Goal: Task Accomplishment & Management: Use online tool/utility

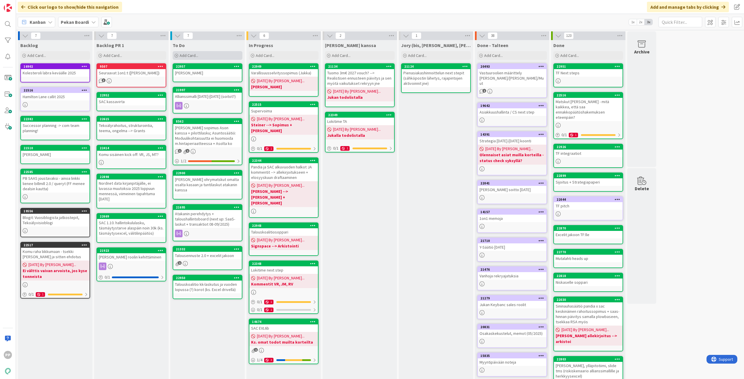
click at [216, 55] on div "Add Card..." at bounding box center [208, 55] width 70 height 9
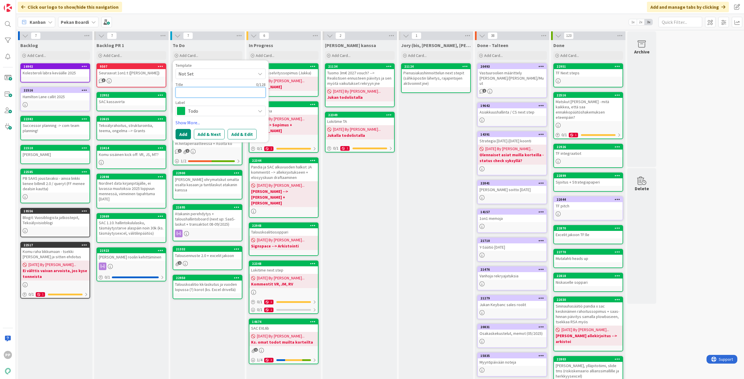
click at [217, 96] on textarea at bounding box center [221, 92] width 90 height 10
type textarea "S"
type textarea "x"
type textarea "St"
type textarea "x"
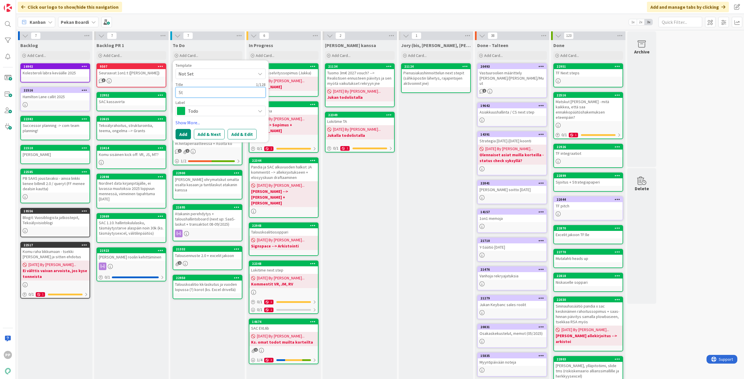
type textarea "Str"
type textarea "x"
type textarea "Stra"
type textarea "x"
type textarea "Strat"
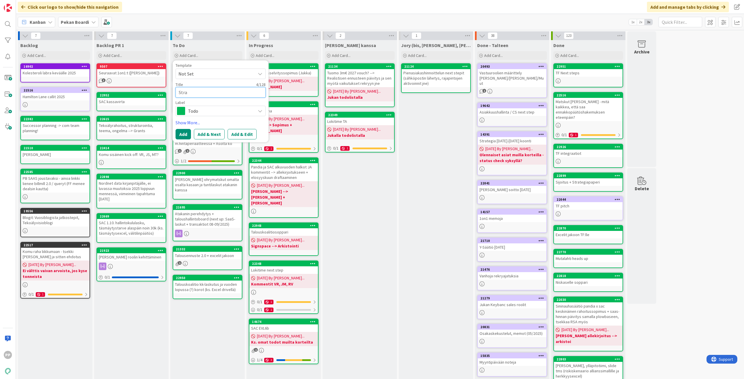
type textarea "x"
type textarea "Strate"
type textarea "x"
type textarea "Strateg"
type textarea "x"
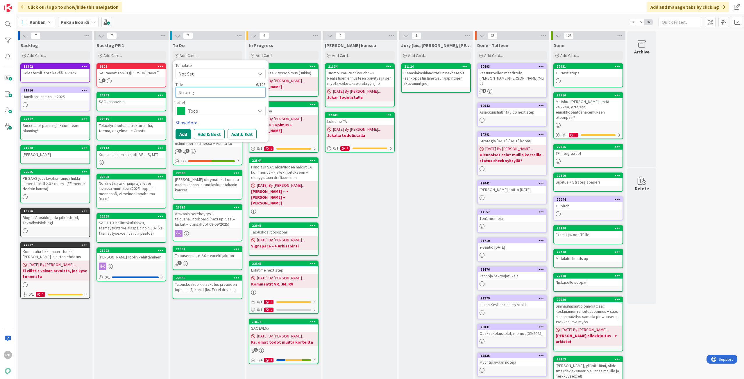
type textarea "Strategi"
type textarea "x"
type textarea "Strategia"
type textarea "x"
type textarea "Strategiap"
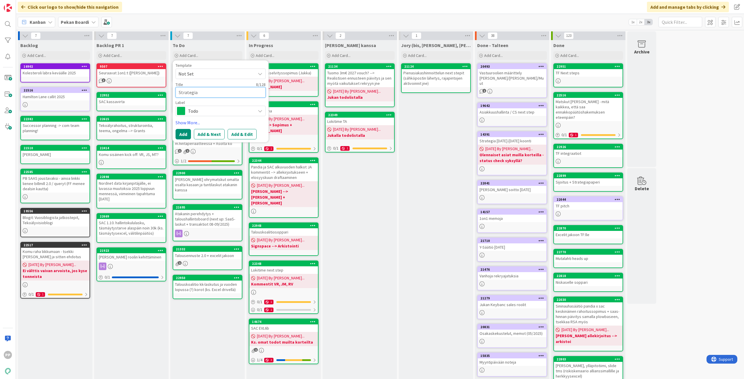
type textarea "x"
type textarea "Strategiapa"
type textarea "x"
type textarea "Strategiapap"
type textarea "x"
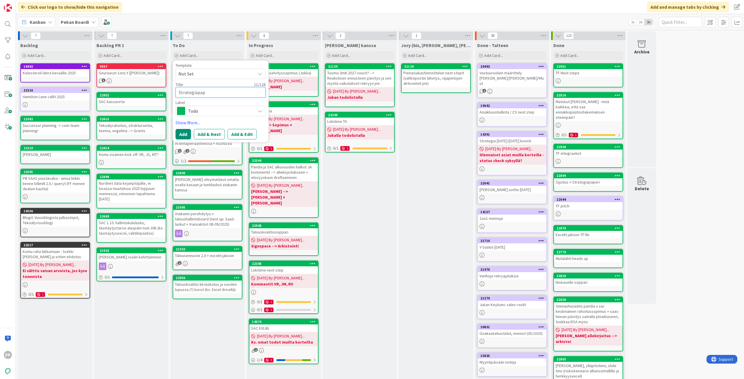
type textarea "Strategiapape"
type textarea "x"
type textarea "Strategiapaper"
type textarea "x"
type textarea "Strategiapaperi"
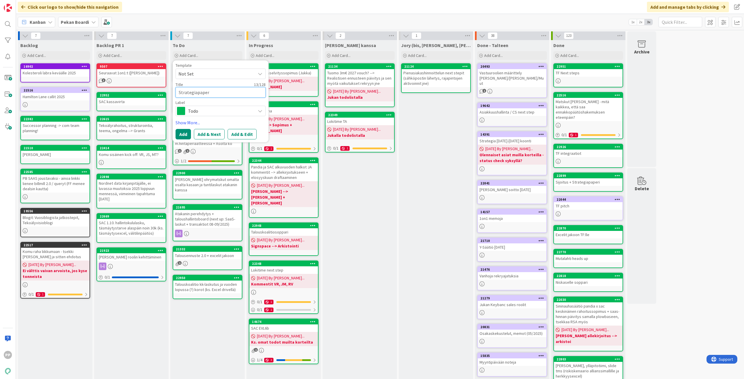
type textarea "x"
type textarea "Strategiapaperi"
type textarea "x"
type textarea "Strategiapaperi +"
type textarea "x"
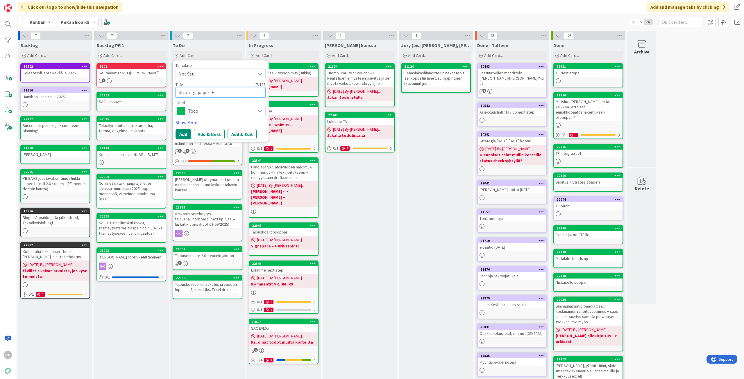
type textarea "Strategiapaperi +"
type textarea "x"
type textarea "Strategiapaperi +"
type textarea "x"
type textarea "Strategiapaperi"
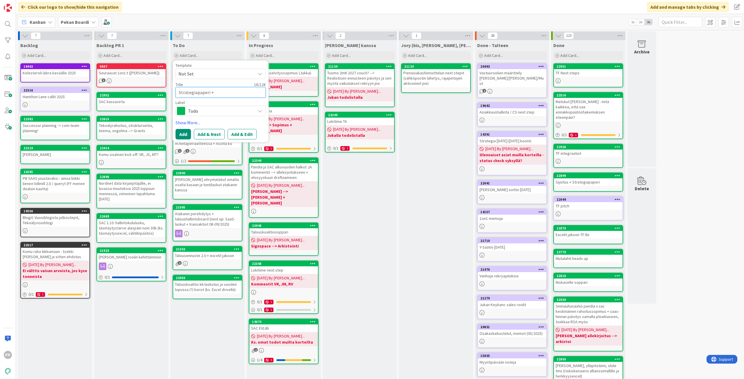
type textarea "x"
type textarea "Strategiapaperi +"
type textarea "x"
type textarea "Strategiapaperi +"
type textarea "x"
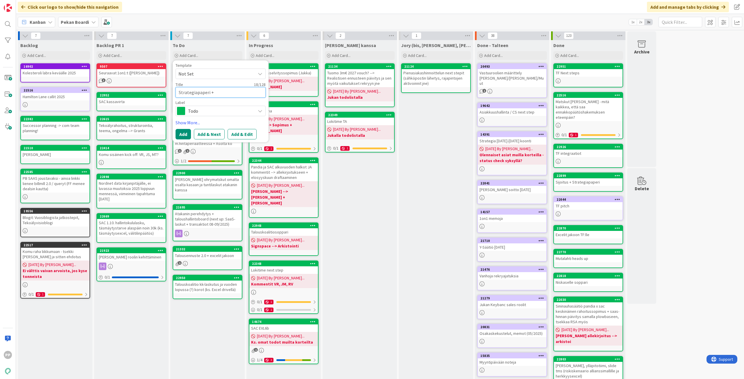
type textarea "Strategiapaperi + S"
type textarea "x"
type textarea "Strategiapaperi + St"
type textarea "x"
type textarea "Strategiapaperi + Ste"
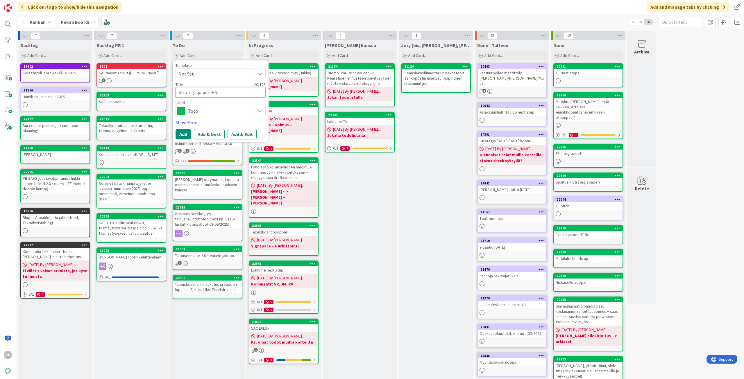
type textarea "x"
type textarea "Strategiapaperi + Stei"
type textarea "x"
type textarea "Strategiapaperi + Stein"
type textarea "x"
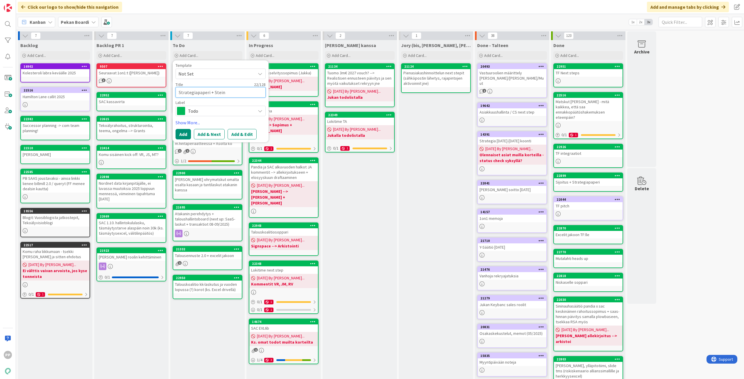
type textarea "Strategiapaperi + Steine"
type textarea "x"
type textarea "Strategiapaperi + Steiner"
type textarea "x"
type textarea "Strategiapaperi + Steiner"
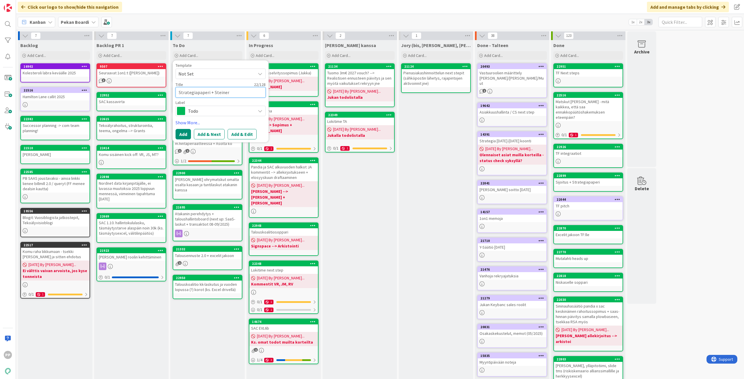
type textarea "x"
type textarea "Strategiapaperi + Steiner m"
type textarea "x"
type textarea "Strategiapaperi + Steiner mu"
type textarea "x"
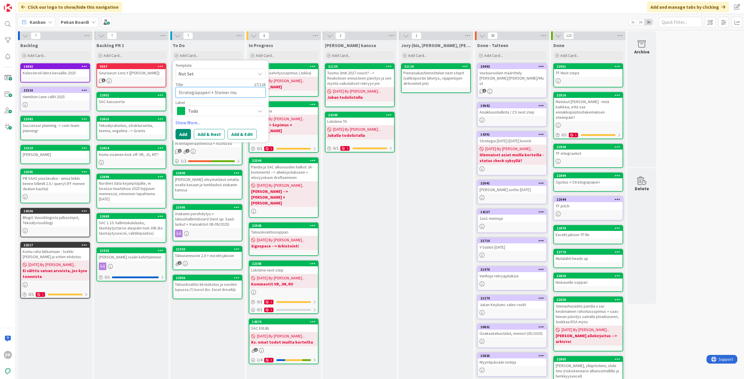
type textarea "Strategiapaperi + Steiner muu"
type textarea "x"
type textarea "Strategiapaperi + Steiner muut"
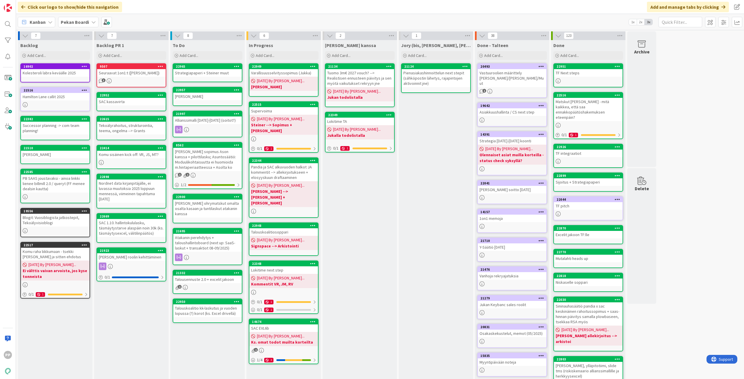
click at [196, 76] on div "Strategiapaperi + Steiner muut" at bounding box center [207, 73] width 69 height 8
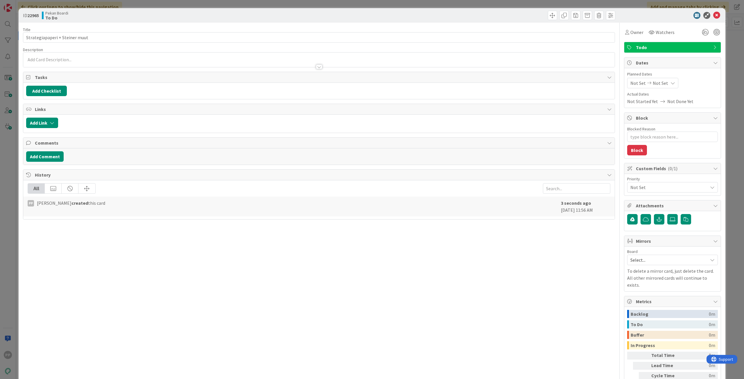
click at [74, 66] on div at bounding box center [318, 64] width 591 height 6
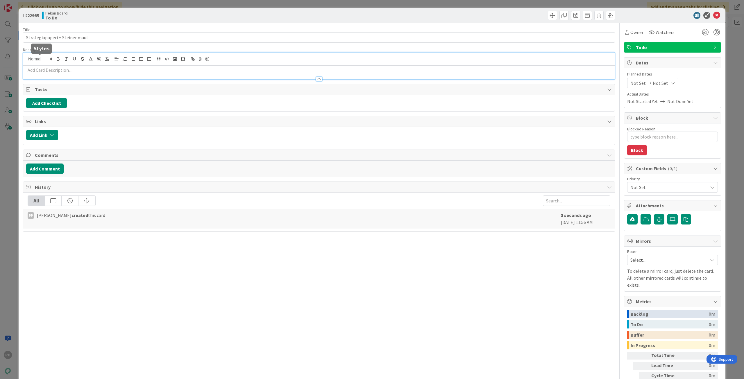
click at [43, 70] on p at bounding box center [319, 70] width 586 height 7
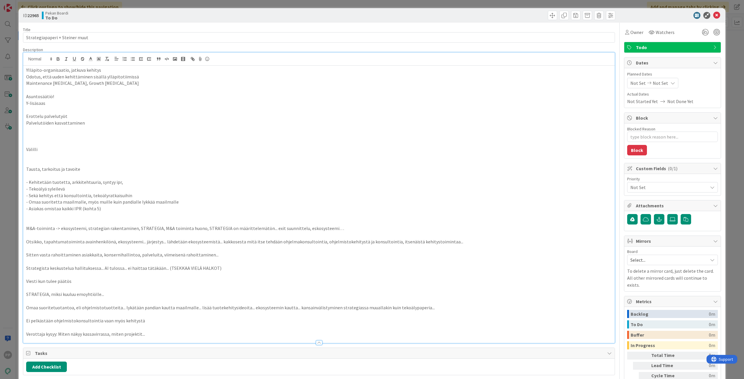
click at [140, 133] on p at bounding box center [319, 136] width 586 height 7
click at [207, 49] on div "Description" at bounding box center [319, 49] width 592 height 5
click at [207, 23] on div "Title 30 / 128 Strategiapaperi + [PERSON_NAME] muut Description PP [PERSON_NAME…" at bounding box center [319, 259] width 592 height 473
click at [210, 3] on div "ID 22965 Pekan Boardi To Do Title 30 / 128 Strategiapaperi + [PERSON_NAME] muut…" at bounding box center [372, 189] width 744 height 379
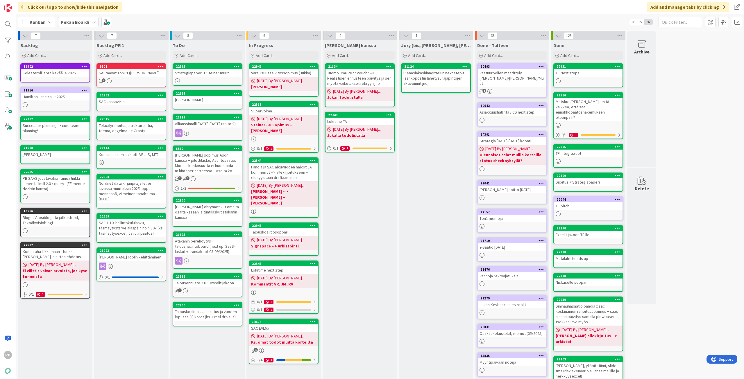
click at [372, 235] on div "[PERSON_NAME] kanssa Add Card... 21134 Tuomo 3m€ 2027 vouch? --> Realistisen en…" at bounding box center [360, 222] width 74 height 364
click at [369, 268] on div "[PERSON_NAME] kanssa Add Card... 21134 Tuomo 3m€ 2027 vouch? --> Realistisen en…" at bounding box center [360, 222] width 74 height 364
click at [362, 255] on div "[PERSON_NAME] kanssa Add Card... 21134 Tuomo 3m€ 2027 vouch? --> Realistisen en…" at bounding box center [360, 222] width 74 height 364
click at [361, 258] on div "[PERSON_NAME] kanssa Add Card... 21134 Tuomo 3m€ 2027 vouch? --> Realistisen en…" at bounding box center [360, 222] width 74 height 364
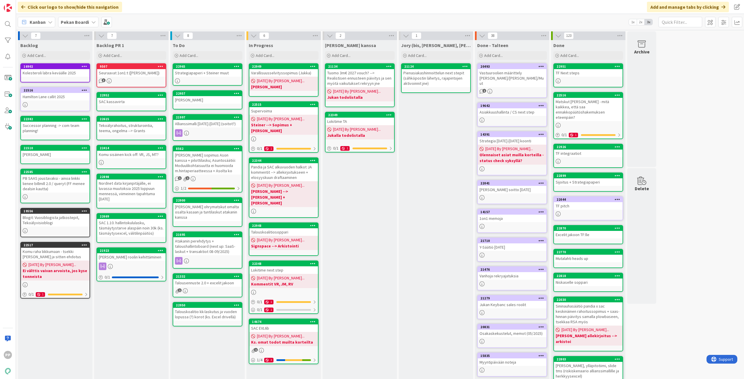
click at [361, 258] on div "[PERSON_NAME] kanssa Add Card... 21134 Tuomo 3m€ 2027 vouch? --> Realistisen en…" at bounding box center [360, 222] width 74 height 364
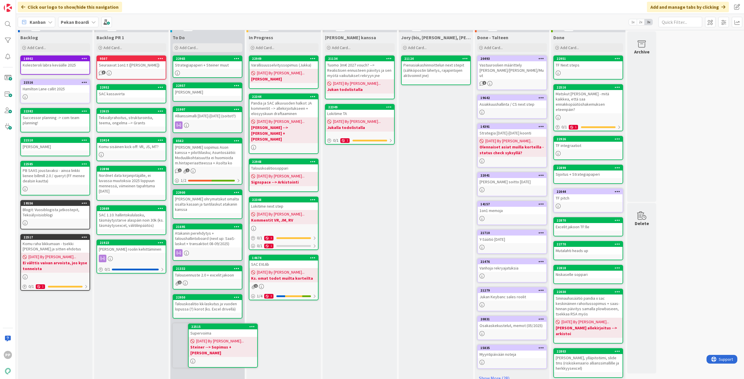
scroll to position [17, 0]
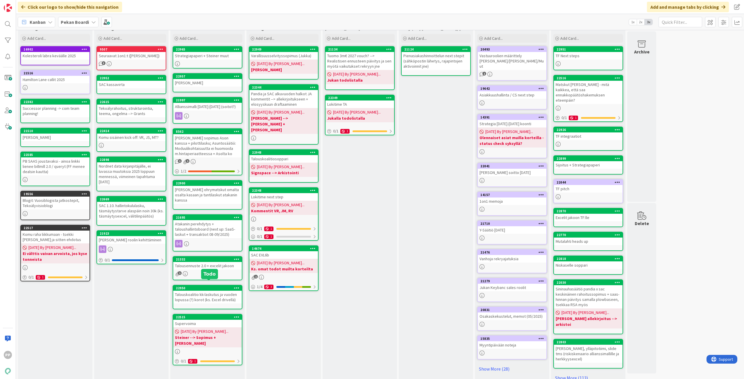
click at [259, 313] on div "In Progress Add Card... Template Not Set Title 0 / 128 Label Todo Show More... …" at bounding box center [283, 205] width 74 height 364
click at [289, 346] on div "In Progress Add Card... Template Not Set Title 0 / 128 Label Todo Show More... …" at bounding box center [283, 205] width 74 height 364
click at [303, 325] on div "In Progress Add Card... Template Not Set Title 0 / 128 Label Todo Show More... …" at bounding box center [283, 205] width 74 height 364
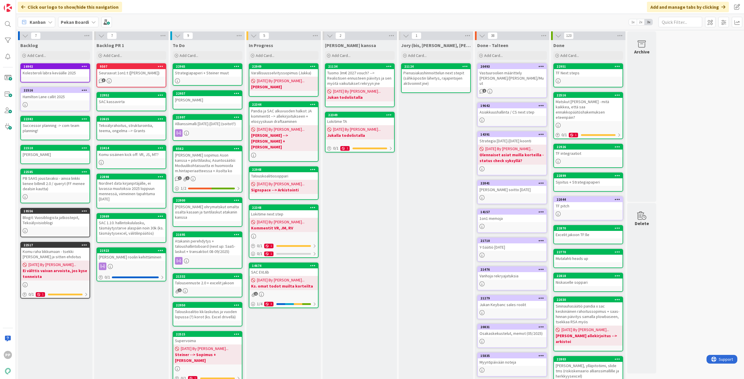
click at [367, 310] on div "[PERSON_NAME] kanssa Add Card... 21134 Tuomo 3m€ 2027 vouch? --> Realistisen en…" at bounding box center [360, 222] width 74 height 364
click at [366, 311] on div "[PERSON_NAME] kanssa Add Card... 21134 Tuomo 3m€ 2027 vouch? --> Realistisen en…" at bounding box center [360, 222] width 74 height 364
drag, startPoint x: 366, startPoint y: 311, endPoint x: 363, endPoint y: 235, distance: 75.4
click at [363, 235] on div "[PERSON_NAME] kanssa Add Card... 21134 Tuomo 3m€ 2027 vouch? --> Realistisen en…" at bounding box center [360, 222] width 74 height 364
drag, startPoint x: 363, startPoint y: 235, endPoint x: 363, endPoint y: 212, distance: 23.5
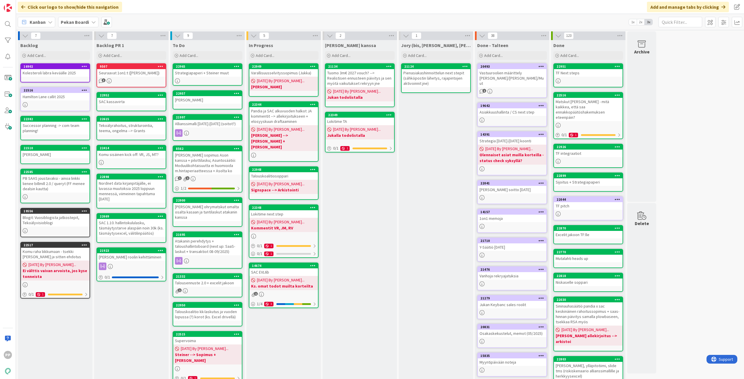
click at [363, 212] on div "[PERSON_NAME] kanssa Add Card... 21134 Tuomo 3m€ 2027 vouch? --> Realistisen en…" at bounding box center [360, 222] width 74 height 364
click at [362, 211] on div "[PERSON_NAME] kanssa Add Card... 21134 Tuomo 3m€ 2027 vouch? --> Realistisen en…" at bounding box center [360, 222] width 74 height 364
click at [362, 216] on div "[PERSON_NAME] kanssa Add Card... 21134 Tuomo 3m€ 2027 vouch? --> Realistisen en…" at bounding box center [360, 222] width 74 height 364
click at [344, 203] on div "[PERSON_NAME] kanssa Add Card... 21134 Tuomo 3m€ 2027 vouch? --> Realistisen en…" at bounding box center [360, 222] width 74 height 364
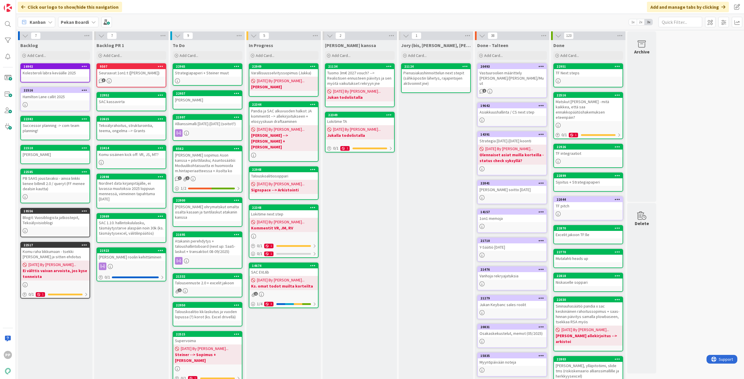
click at [192, 100] on div "[PERSON_NAME]" at bounding box center [207, 100] width 69 height 8
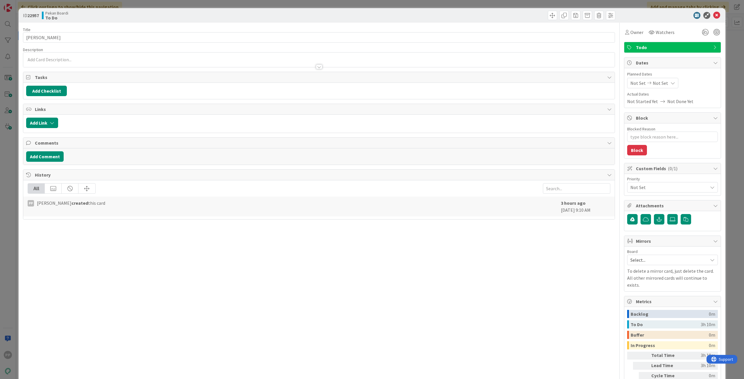
type textarea "x"
drag, startPoint x: 108, startPoint y: 37, endPoint x: 124, endPoint y: 46, distance: 18.1
click at [108, 37] on input "[PERSON_NAME]" at bounding box center [319, 37] width 592 height 10
type input "[PERSON_NAME] kommentit"
type textarea "x"
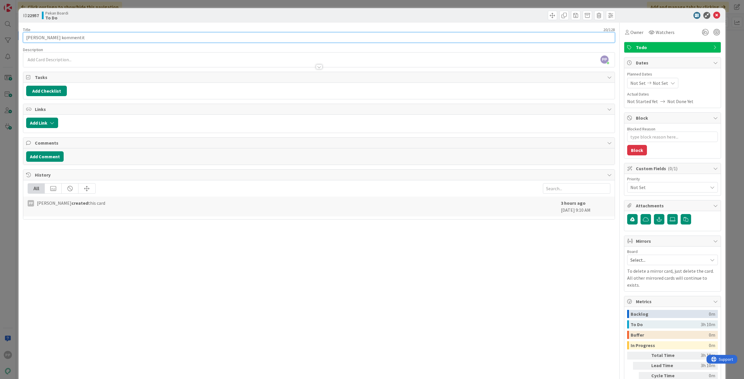
type input "[PERSON_NAME] kommentit"
click at [649, 135] on textarea "Blocked Reason" at bounding box center [672, 137] width 91 height 10
type textarea "x"
type textarea "R"
type textarea "x"
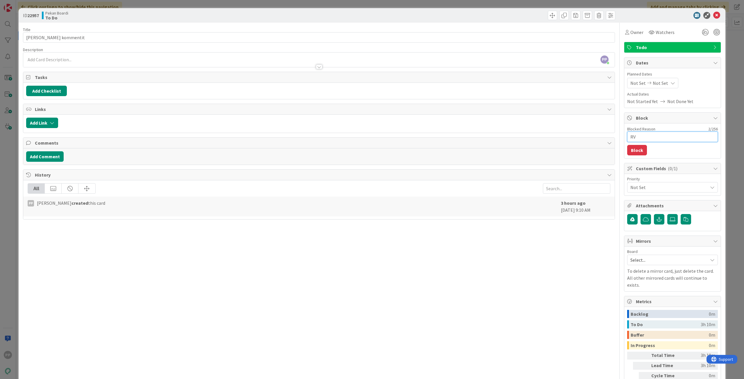
type textarea "RV"
click at [642, 151] on div "Blocked Reason 2 / 256 RV Block" at bounding box center [672, 140] width 96 height 35
click at [640, 151] on button "Block" at bounding box center [637, 150] width 20 height 10
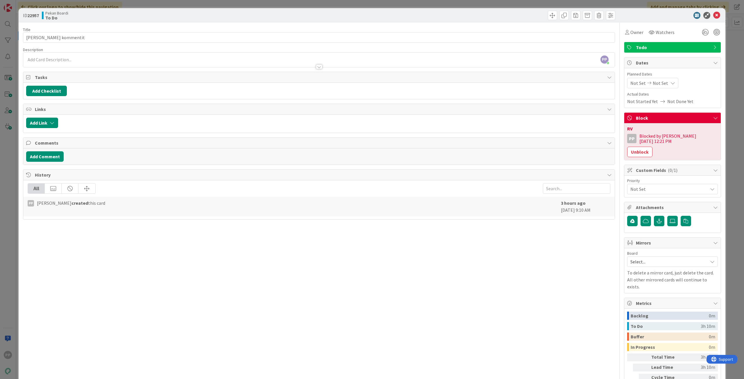
click at [246, 3] on div "ID 22957 Pekan Boardi To Do Title 20 / 128 Tivi juttu kommentit Description PP …" at bounding box center [372, 189] width 744 height 379
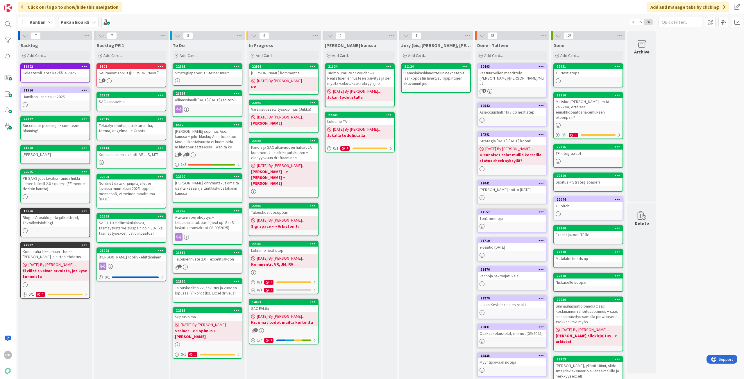
click at [366, 227] on div "[PERSON_NAME] kanssa Add Card... 21134 Tuomo 3m€ 2027 vouch? --> Realistisen en…" at bounding box center [360, 222] width 74 height 364
click at [357, 221] on div "[PERSON_NAME] kanssa Add Card... 21134 Tuomo 3m€ 2027 vouch? --> Realistisen en…" at bounding box center [360, 222] width 74 height 364
click at [369, 239] on div "[PERSON_NAME] kanssa Add Card... 21134 Tuomo 3m€ 2027 vouch? --> Realistisen en…" at bounding box center [360, 222] width 74 height 364
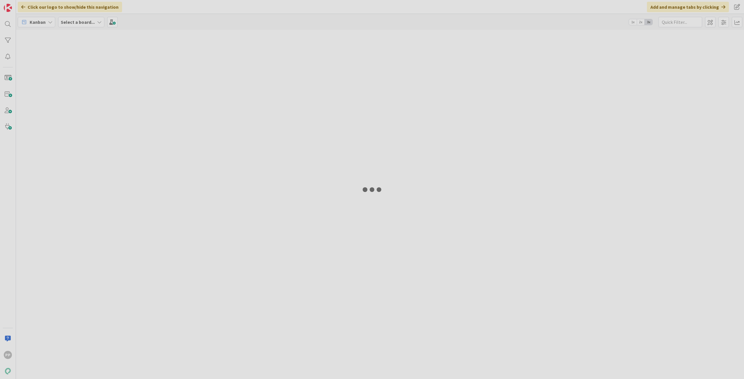
type input "saas"
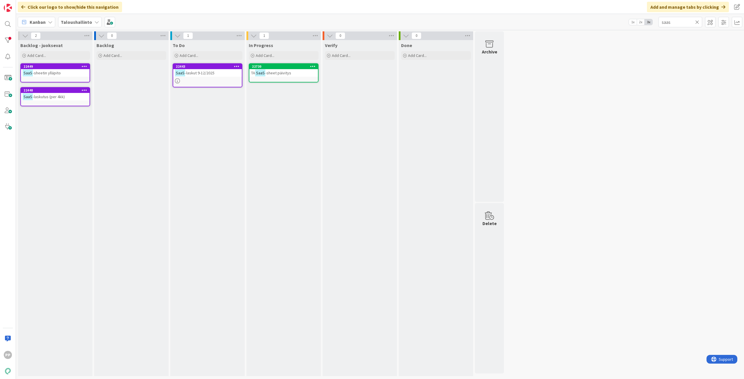
click at [696, 22] on icon at bounding box center [697, 21] width 4 height 5
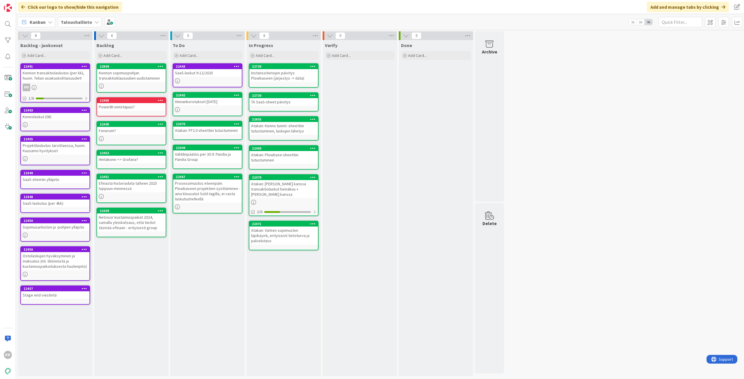
click at [661, 142] on div "8 Backlog - juoksevat Add Card... 22491 Kennon transaktiolaskutus (per kk), huo…" at bounding box center [380, 205] width 726 height 348
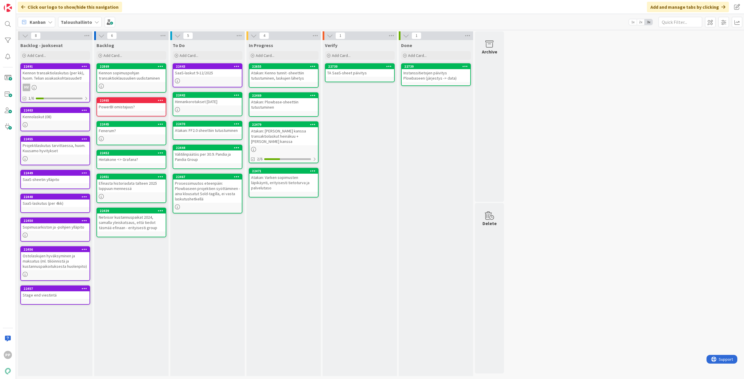
click at [362, 75] on div "TA SaaS-sheet päivitys" at bounding box center [359, 73] width 69 height 8
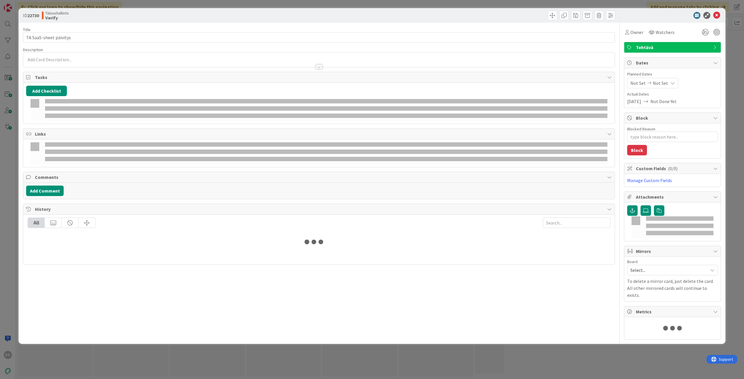
type textarea "x"
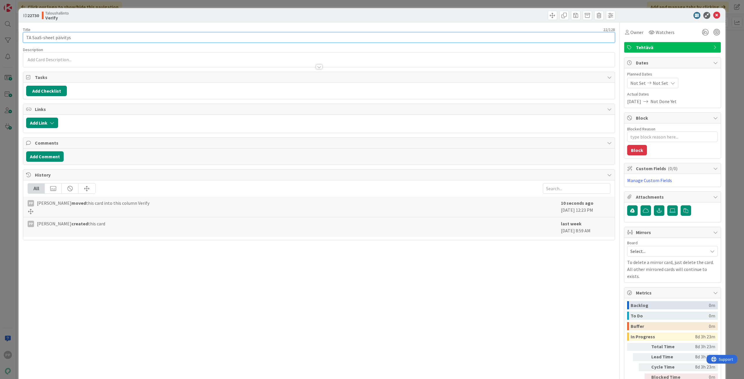
click at [133, 40] on input "TA SaaS-sheet päivitys" at bounding box center [319, 37] width 592 height 10
type input "TA SaaS-sheet päivitys + Kenno asuntodata"
type textarea "x"
click at [135, 26] on div "Title 41 / 128 TA SaaS-sheet päivitys + Kenno asuntodata Description PP Pekka P…" at bounding box center [319, 210] width 592 height 375
click at [141, 7] on div "ID 22730 Taloushallinto Verify Title 41 / 128 TA SaaS-sheet päivitys + Kenno as…" at bounding box center [372, 189] width 744 height 379
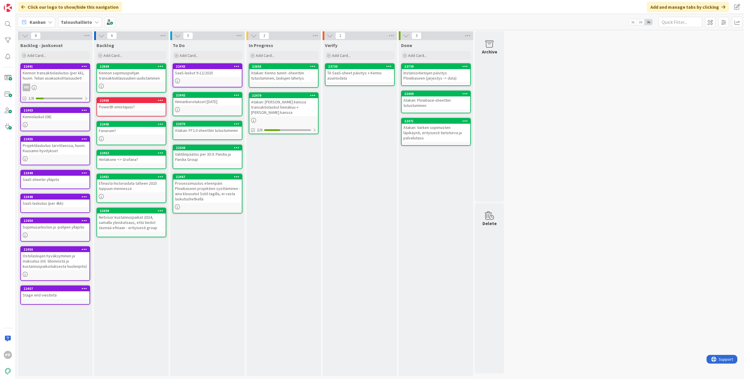
drag, startPoint x: 295, startPoint y: 160, endPoint x: 293, endPoint y: 147, distance: 13.2
click at [295, 160] on div "In Progress Add Card... 22655 Atakan: Kenno tunnit -sheettiin tutustuminen, las…" at bounding box center [283, 208] width 74 height 336
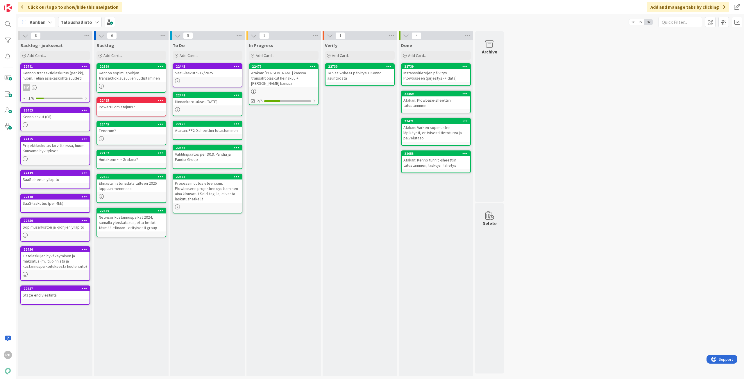
click at [282, 140] on div "In Progress Add Card... 22479 Atakan: Helin kanssa transaktiolaskut heinäkuu + …" at bounding box center [283, 208] width 74 height 336
click at [267, 204] on div "In Progress Add Card... 22479 Atakan: Helin kanssa transaktiolaskut heinäkuu + …" at bounding box center [283, 208] width 74 height 336
click at [220, 302] on div "To Do Add Card... 22443 SaaS-laskut 9-12/2025 22442 Hinnankorotukset 1.1.2026 2…" at bounding box center [207, 208] width 74 height 336
click at [216, 251] on div "To Do Add Card... 22443 SaaS-laskut 9-12/2025 22442 Hinnankorotukset 1.1.2026 2…" at bounding box center [207, 208] width 74 height 336
click at [216, 255] on div "To Do Add Card... 22443 SaaS-laskut 9-12/2025 22442 Hinnankorotukset 1.1.2026 2…" at bounding box center [207, 208] width 74 height 336
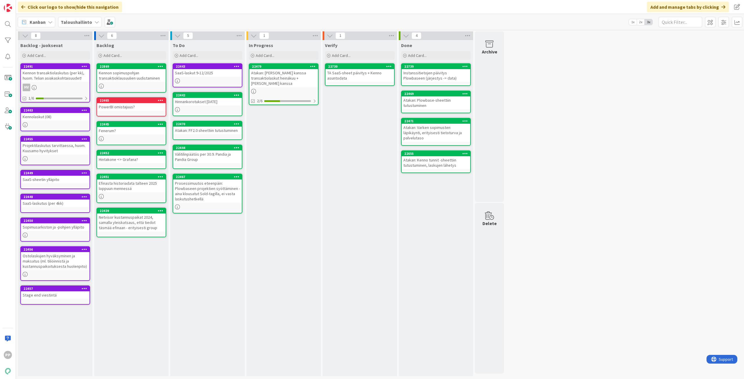
click at [216, 256] on div "To Do Add Card... 22443 SaaS-laskut 9-12/2025 22442 Hinnankorotukset 1.1.2026 2…" at bounding box center [207, 208] width 74 height 336
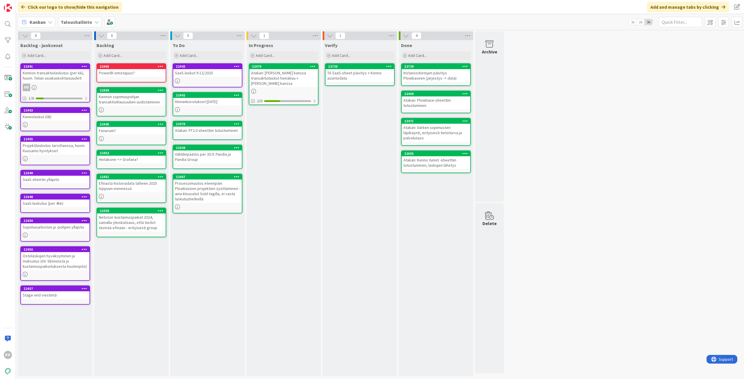
click at [129, 291] on div "Backlog Add Card... 22465 PowerBI omistajuus? 22869 Kennon sopimuspohjan transa…" at bounding box center [131, 208] width 74 height 336
click at [216, 266] on div "To Do Add Card... 22443 SaaS-laskut 9-12/2025 22442 Hinnankorotukset 1.1.2026 2…" at bounding box center [207, 208] width 74 height 336
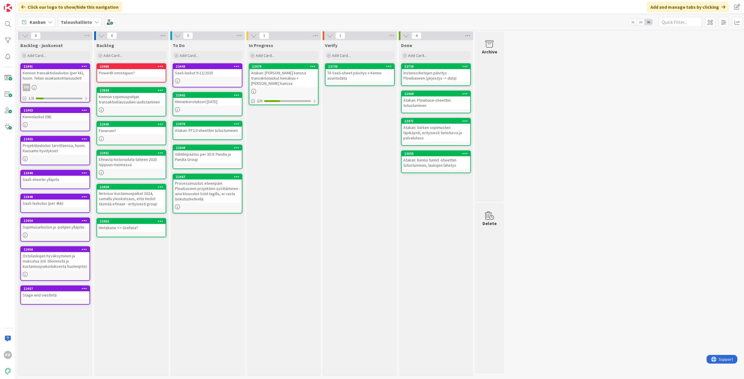
click at [139, 262] on div "Backlog Add Card... 22465 PowerBI omistajuus? 22869 Kennon sopimuspohjan transa…" at bounding box center [131, 208] width 74 height 336
click at [200, 258] on div "To Do Add Card... 22443 SaaS-laskut 9-12/2025 22442 Hinnankorotukset 1.1.2026 2…" at bounding box center [207, 208] width 74 height 336
click at [200, 261] on div "To Do Add Card... 22443 SaaS-laskut 9-12/2025 22442 Hinnankorotukset 1.1.2026 2…" at bounding box center [207, 208] width 74 height 336
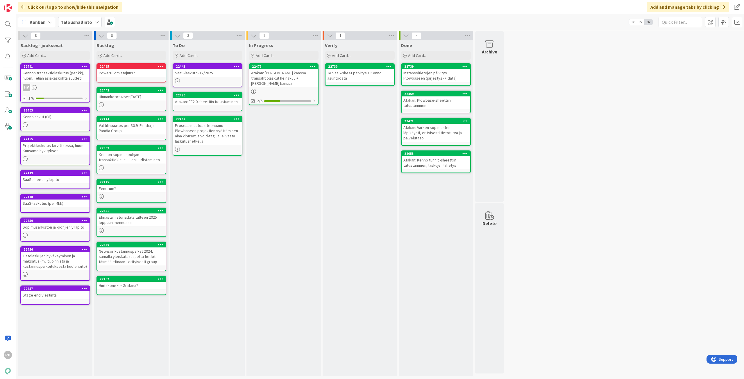
click at [216, 189] on div "To Do Add Card... 22443 SaaS-laskut 9-12/2025 22470 Atakan: FF2.0 sheettiin tut…" at bounding box center [207, 208] width 74 height 336
click at [210, 186] on div "To Do Add Card... 22443 SaaS-laskut 9-12/2025 22470 Atakan: FF2.0 sheettiin tut…" at bounding box center [207, 208] width 74 height 336
click at [215, 199] on div "To Do Add Card... 22443 SaaS-laskut 9-12/2025 22470 Atakan: FF2.0 sheettiin tut…" at bounding box center [207, 208] width 74 height 336
